Goal: Find specific page/section: Find specific page/section

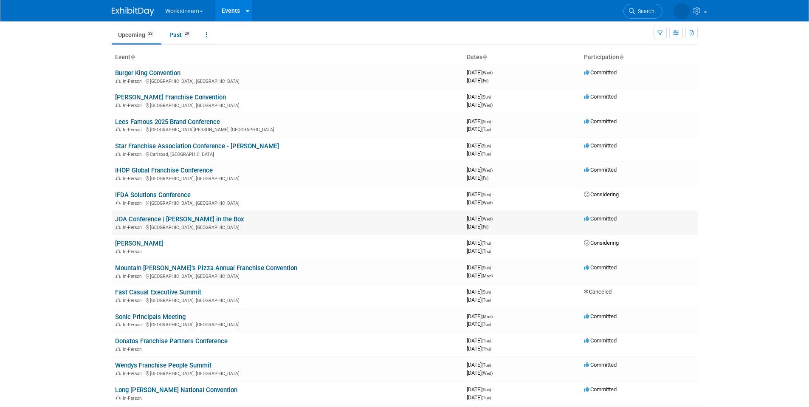
scroll to position [28, 0]
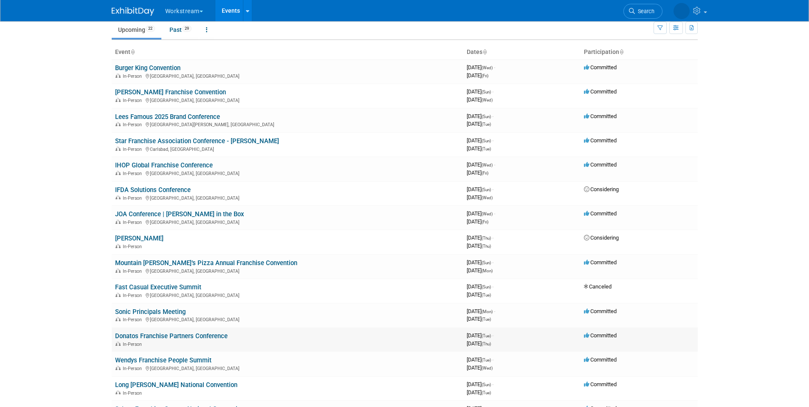
click at [173, 346] on div "In-Person" at bounding box center [287, 343] width 345 height 7
click at [178, 340] on td "Donatos Franchise Partners Conference In-Person" at bounding box center [287, 339] width 351 height 24
click at [179, 339] on link "Donatos Franchise Partners Conference" at bounding box center [171, 336] width 112 height 8
